Goal: Task Accomplishment & Management: Complete application form

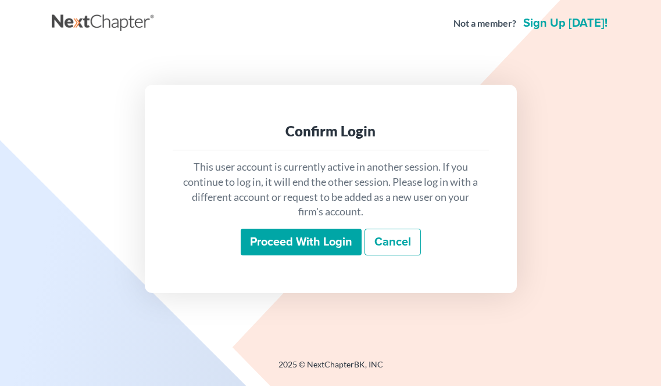
click at [275, 235] on input "Proceed with login" at bounding box center [301, 242] width 121 height 27
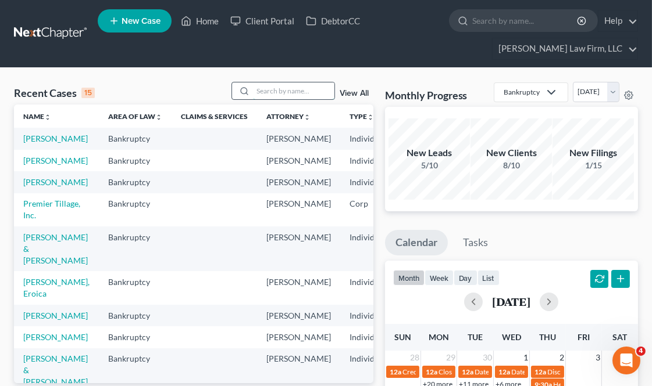
click at [282, 91] on input "search" at bounding box center [293, 91] width 81 height 17
click at [288, 94] on input "search" at bounding box center [293, 91] width 81 height 17
click at [289, 88] on input "search" at bounding box center [293, 91] width 81 height 17
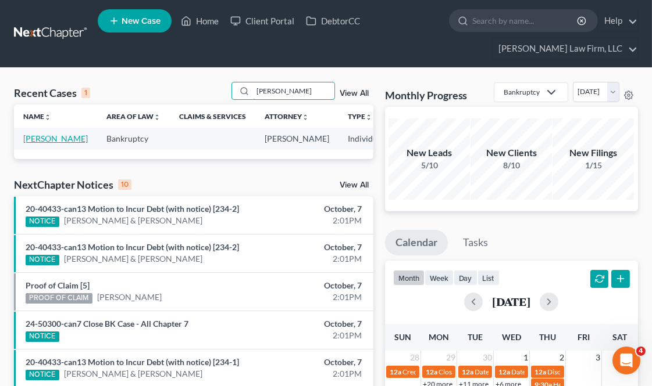
type input "[PERSON_NAME]"
click at [53, 135] on link "[PERSON_NAME]" at bounding box center [55, 139] width 65 height 10
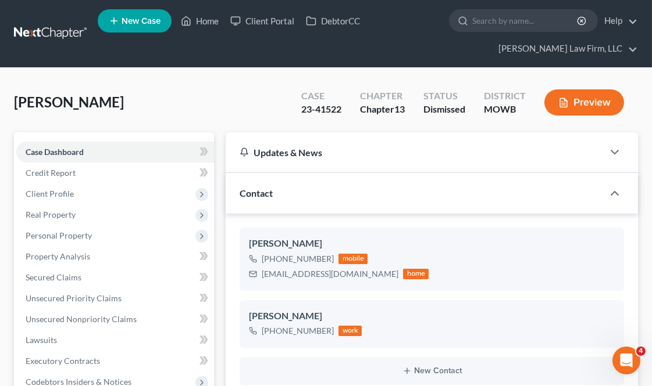
scroll to position [1798, 0]
drag, startPoint x: 297, startPoint y: 110, endPoint x: 341, endPoint y: 107, distance: 44.3
click at [341, 107] on div "Case 23-41522" at bounding box center [321, 104] width 59 height 34
copy div "23-41522"
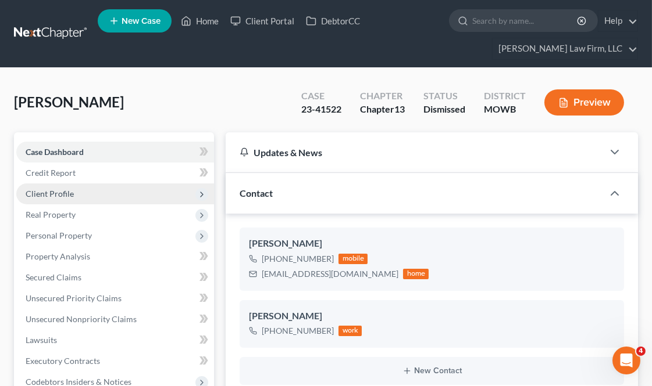
click at [88, 187] on span "Client Profile" at bounding box center [115, 194] width 198 height 21
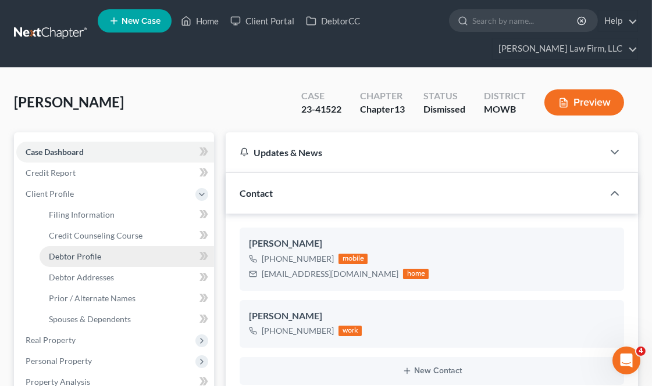
click at [105, 257] on link "Debtor Profile" at bounding box center [127, 256] width 174 height 21
select select "3"
select select "0"
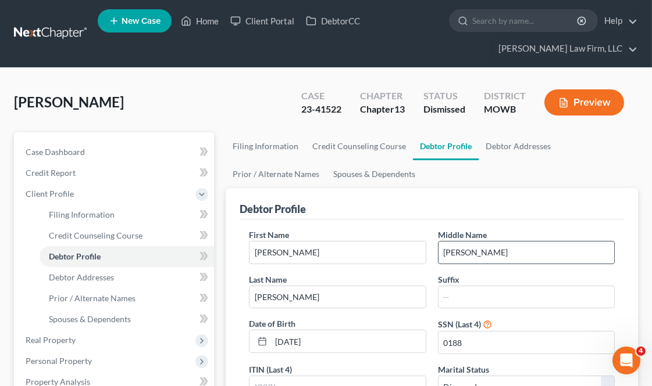
click at [471, 257] on input "[PERSON_NAME]" at bounding box center [526, 253] width 176 height 22
click at [518, 145] on link "Debtor Addresses" at bounding box center [517, 147] width 79 height 28
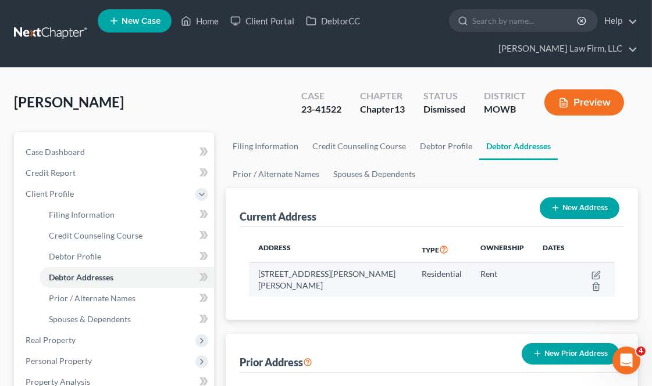
drag, startPoint x: 329, startPoint y: 292, endPoint x: 258, endPoint y: 277, distance: 72.5
click at [258, 277] on td "[STREET_ADDRESS][PERSON_NAME][PERSON_NAME]" at bounding box center [330, 280] width 163 height 34
copy td "[STREET_ADDRESS][PERSON_NAME][PERSON_NAME]"
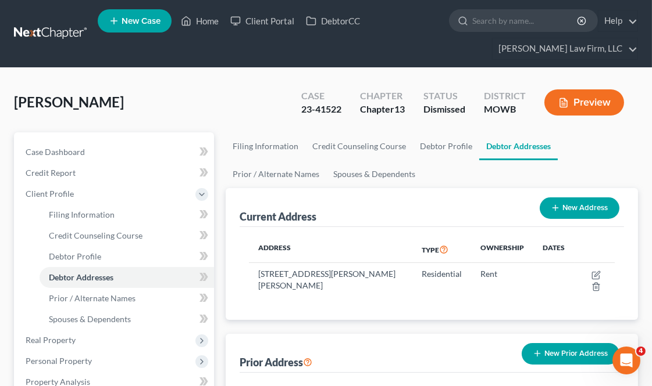
copy td "[STREET_ADDRESS][PERSON_NAME][PERSON_NAME]"
click at [423, 148] on link "Debtor Profile" at bounding box center [446, 147] width 66 height 28
select select "3"
select select "0"
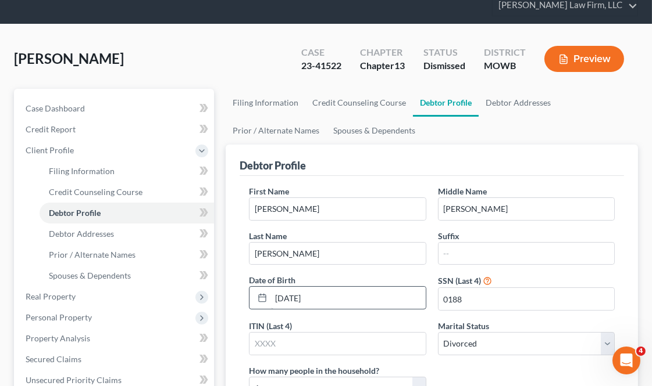
scroll to position [65, 0]
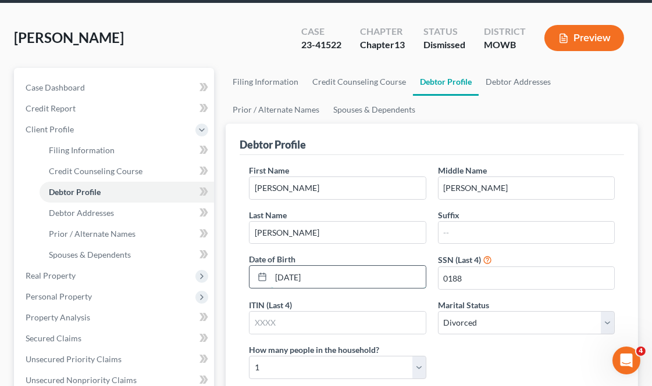
click at [335, 282] on input "[DATE]" at bounding box center [348, 277] width 154 height 22
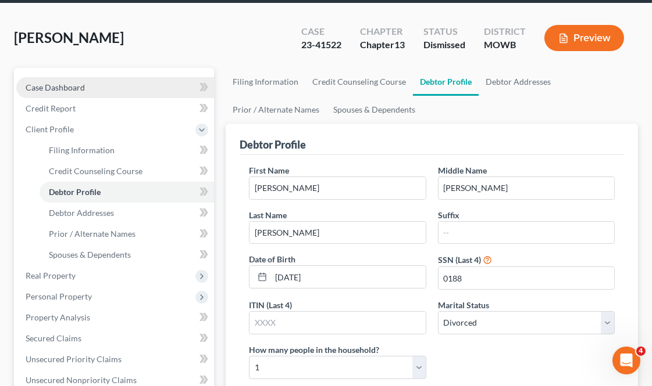
click at [90, 83] on link "Case Dashboard" at bounding box center [115, 87] width 198 height 21
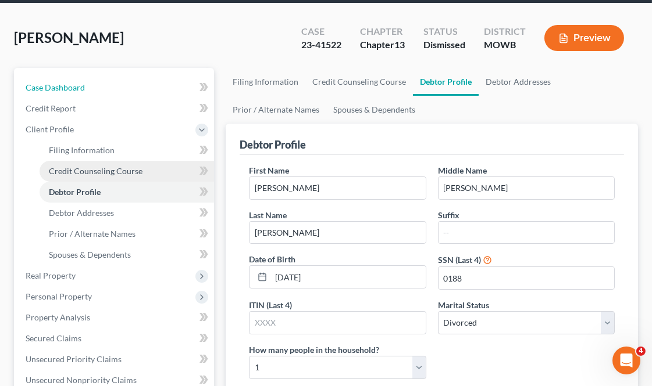
select select "2"
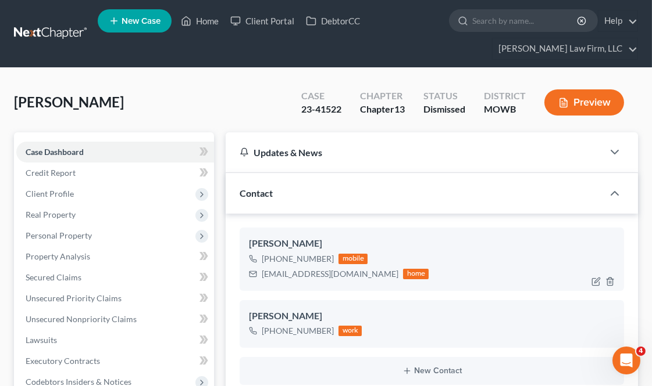
scroll to position [1798, 0]
drag, startPoint x: 327, startPoint y: 259, endPoint x: 274, endPoint y: 262, distance: 53.5
click at [274, 262] on div "[PHONE_NUMBER]" at bounding box center [298, 259] width 72 height 12
drag, startPoint x: 314, startPoint y: 278, endPoint x: 263, endPoint y: 276, distance: 51.8
click at [263, 276] on div "[EMAIL_ADDRESS][DOMAIN_NAME] home" at bounding box center [339, 274] width 180 height 15
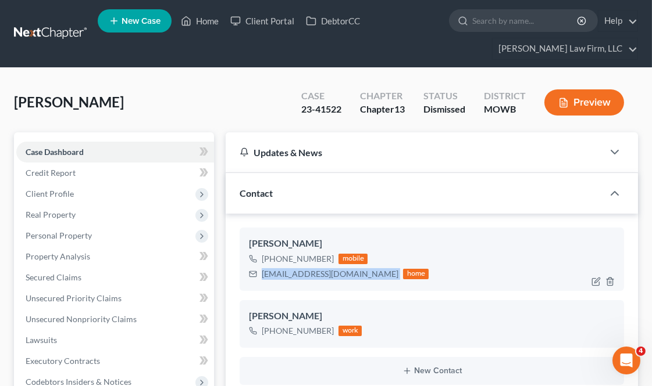
copy div "[EMAIL_ADDRESS][DOMAIN_NAME]"
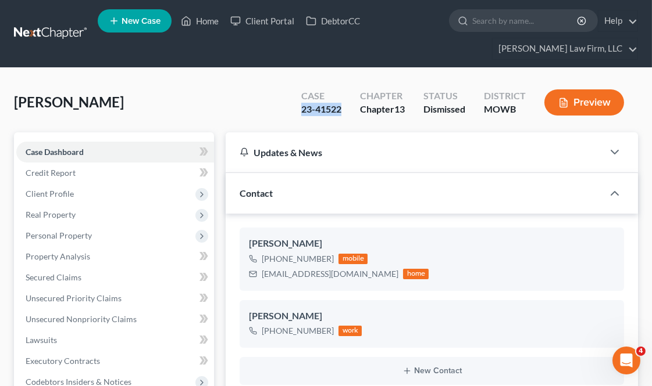
drag, startPoint x: 303, startPoint y: 101, endPoint x: 338, endPoint y: 111, distance: 36.8
click at [338, 111] on div "Case 23-41522" at bounding box center [321, 104] width 59 height 34
copy div "23-41522"
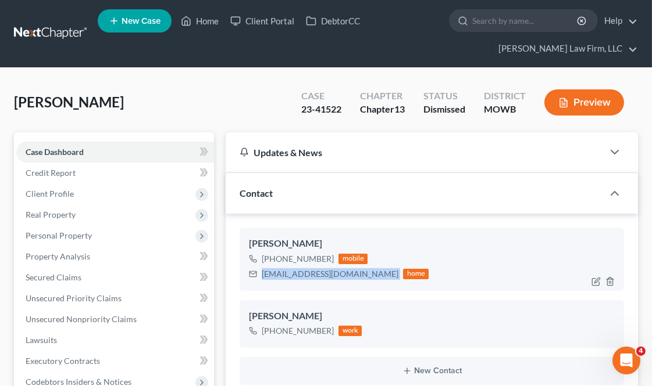
drag, startPoint x: 309, startPoint y: 277, endPoint x: 259, endPoint y: 280, distance: 49.5
click at [259, 280] on div "[EMAIL_ADDRESS][DOMAIN_NAME] home" at bounding box center [339, 274] width 180 height 15
copy div "[EMAIL_ADDRESS][DOMAIN_NAME]"
drag, startPoint x: 198, startPoint y: 8, endPoint x: 205, endPoint y: 16, distance: 10.3
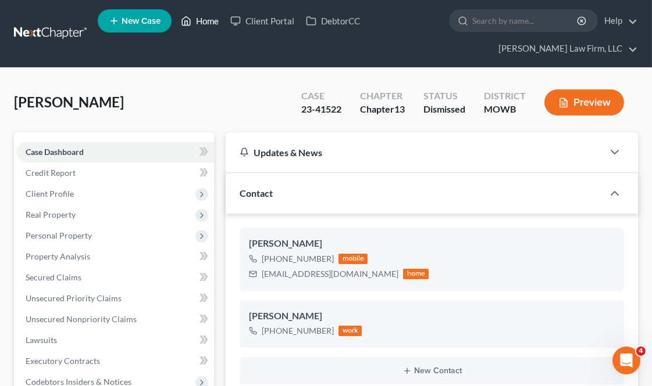
click at [198, 8] on ul "New Case Home Client Portal DebtorCC - No Result - See all results Or Press Ent…" at bounding box center [368, 34] width 540 height 56
click at [212, 21] on link "Home" at bounding box center [199, 20] width 49 height 21
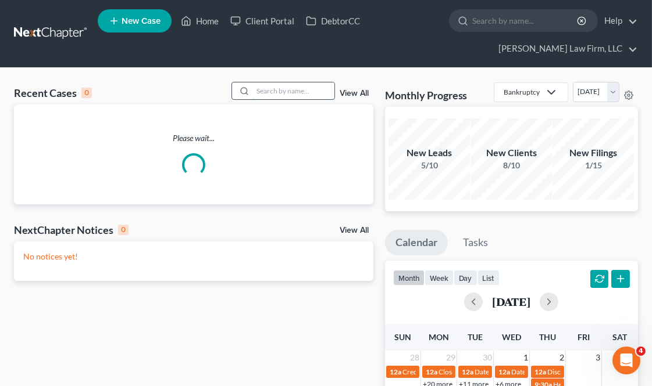
click at [312, 85] on input "search" at bounding box center [293, 91] width 81 height 17
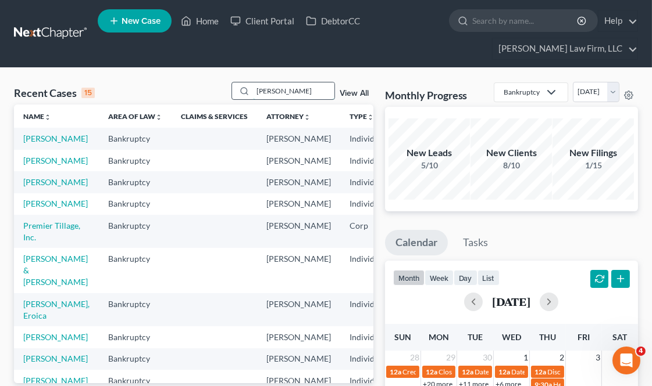
type input "[PERSON_NAME]"
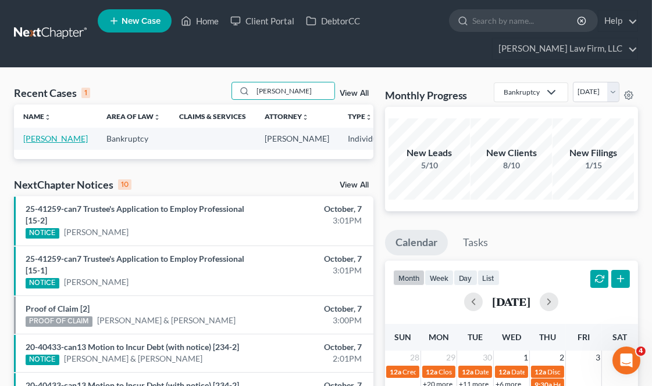
click at [42, 135] on link "[PERSON_NAME]" at bounding box center [55, 139] width 65 height 10
select select "4"
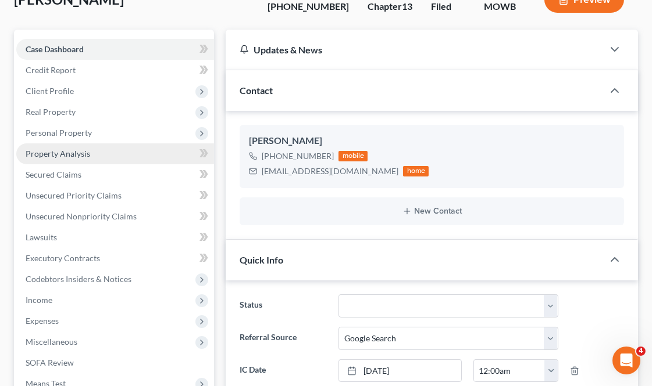
scroll to position [588, 0]
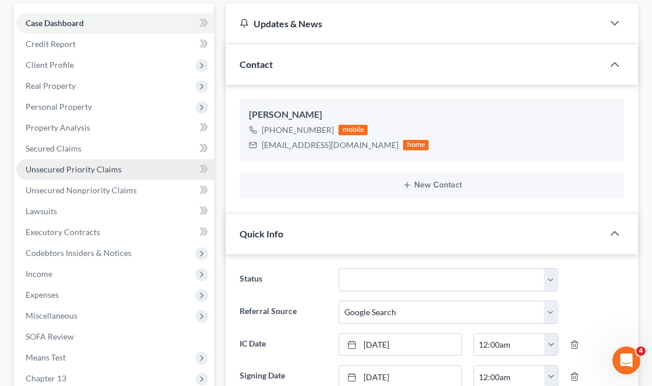
click at [112, 167] on span "Unsecured Priority Claims" at bounding box center [74, 169] width 96 height 10
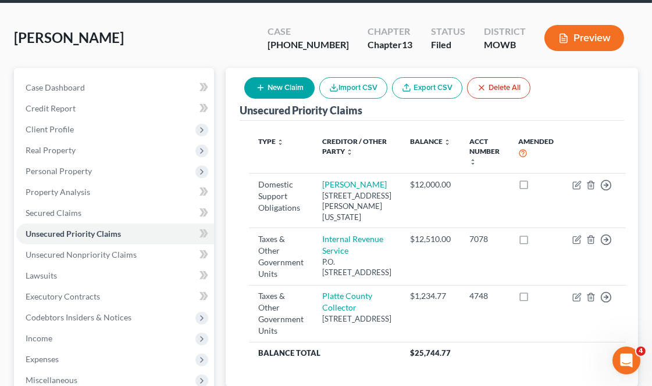
scroll to position [129, 0]
